Goal: Task Accomplishment & Management: Manage account settings

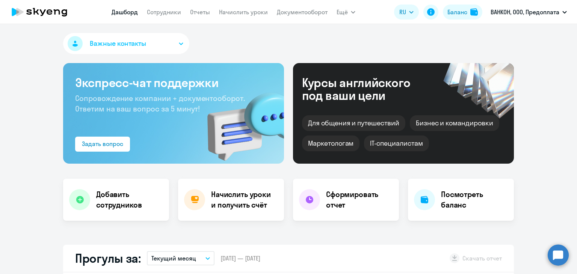
select select "30"
click at [458, 15] on div "Баланс" at bounding box center [458, 12] width 20 height 9
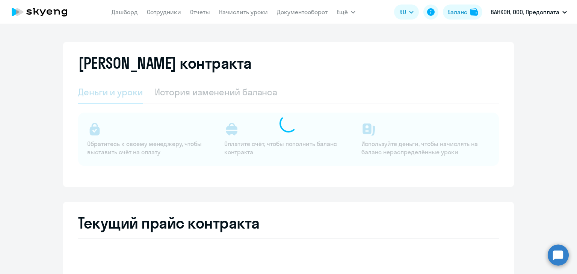
select select "english_adult_not_native_speaker"
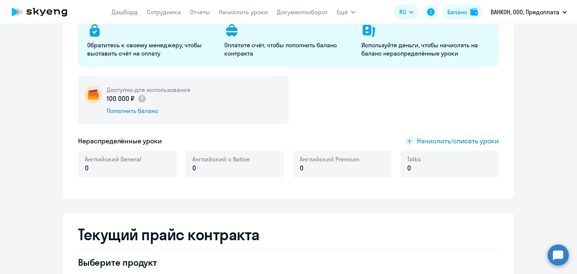
scroll to position [113, 0]
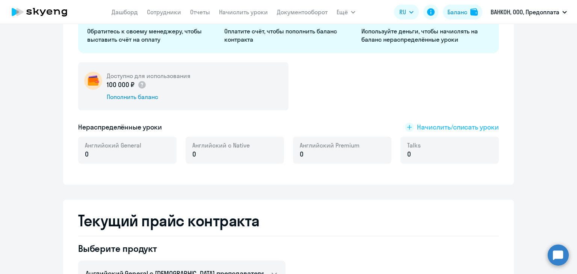
click at [430, 127] on span "Начислить/списать уроки" at bounding box center [458, 128] width 82 height 10
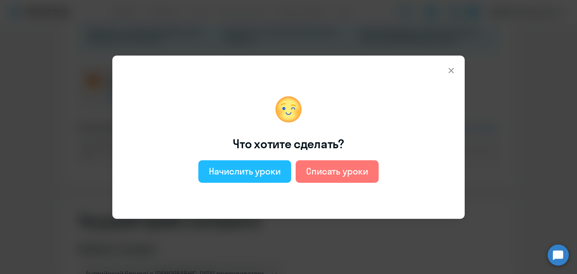
click at [258, 171] on div "Начислить уроки" at bounding box center [245, 171] width 72 height 12
select select "english_adult_not_native_speaker"
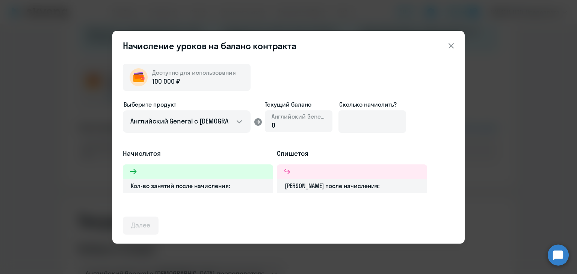
click at [281, 123] on div "0" at bounding box center [299, 126] width 54 height 10
click at [380, 121] on input at bounding box center [373, 121] width 68 height 23
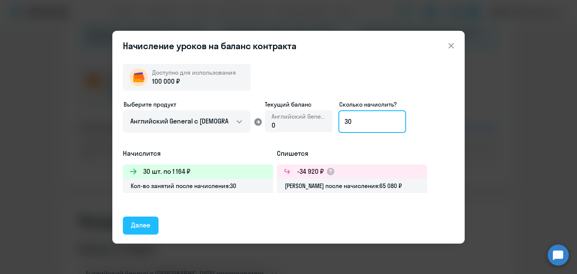
type input "30"
click at [143, 224] on div "Далее" at bounding box center [140, 226] width 19 height 10
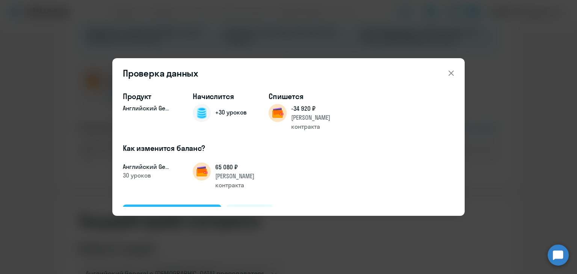
click at [169, 209] on div "Подтвердить и начислить" at bounding box center [172, 214] width 82 height 10
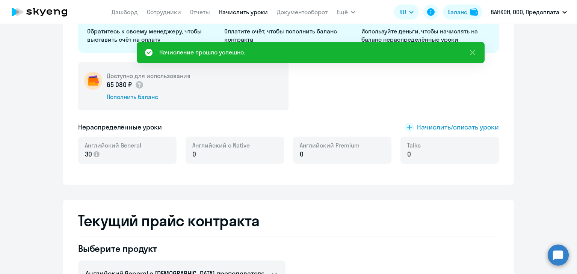
click at [247, 10] on link "Начислить уроки" at bounding box center [243, 12] width 49 height 8
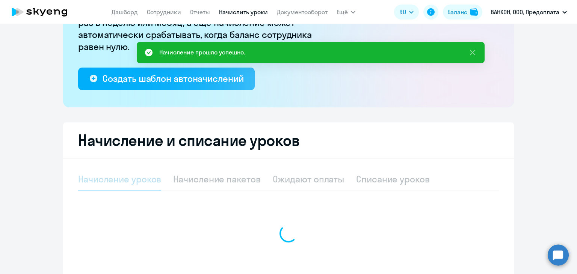
select select "10"
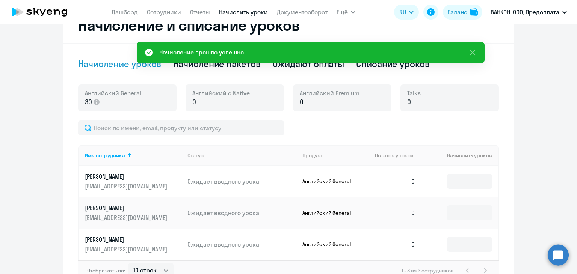
scroll to position [253, 0]
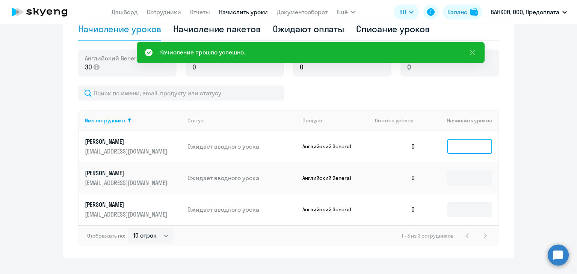
click at [459, 145] on input at bounding box center [469, 146] width 45 height 15
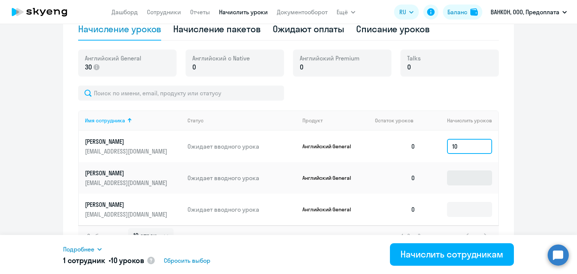
type input "10"
click at [449, 177] on input at bounding box center [469, 178] width 45 height 15
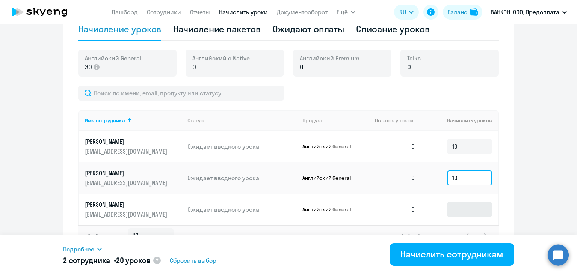
type input "10"
click at [453, 209] on input at bounding box center [469, 209] width 45 height 15
type input "10"
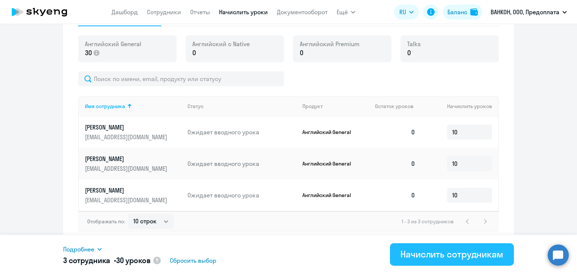
click at [436, 253] on div "Начислить сотрудникам" at bounding box center [452, 254] width 103 height 12
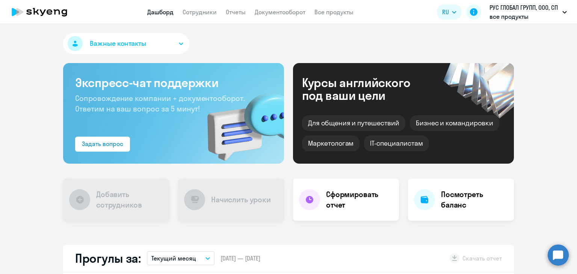
click at [201, 17] on app-header "Дашборд Сотрудники Отчеты Документооборот Все продукты Дашборд Сотрудники Отчет…" at bounding box center [288, 12] width 577 height 24
select select "30"
click at [200, 14] on link "Сотрудники" at bounding box center [200, 12] width 34 height 8
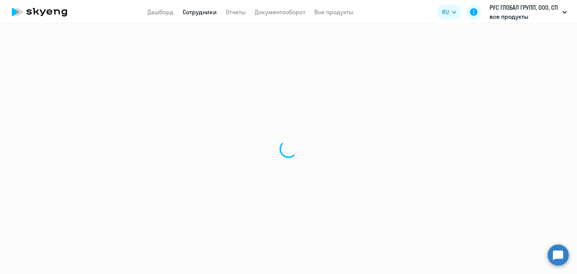
select select "30"
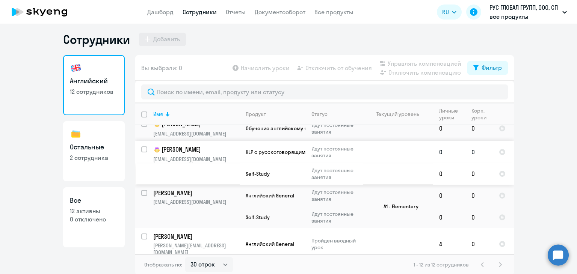
scroll to position [5, 0]
